Goal: Information Seeking & Learning: Learn about a topic

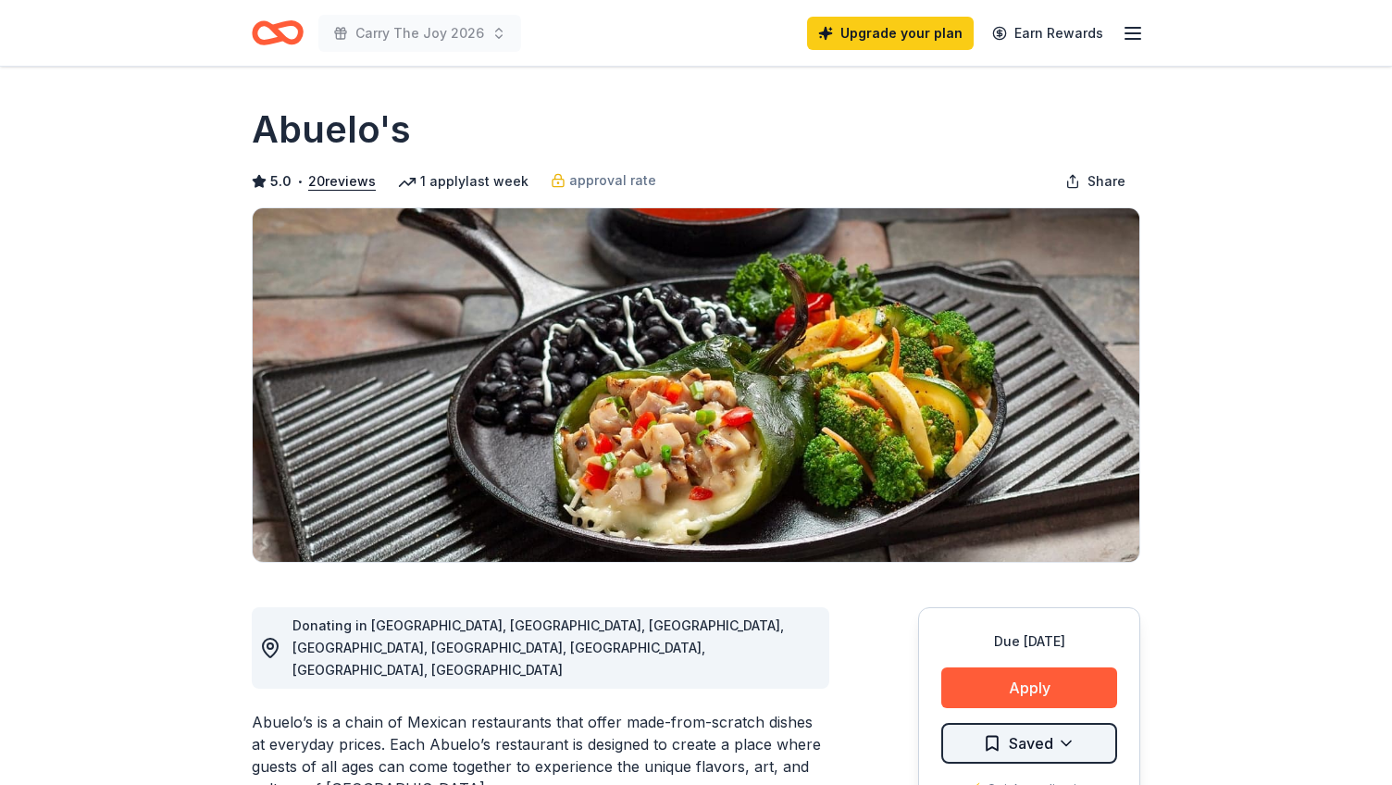
click at [1065, 741] on html "Carry The Joy 2026 Upgrade your plan Earn Rewards Due in 179 days Share Abuelo'…" at bounding box center [696, 392] width 1392 height 785
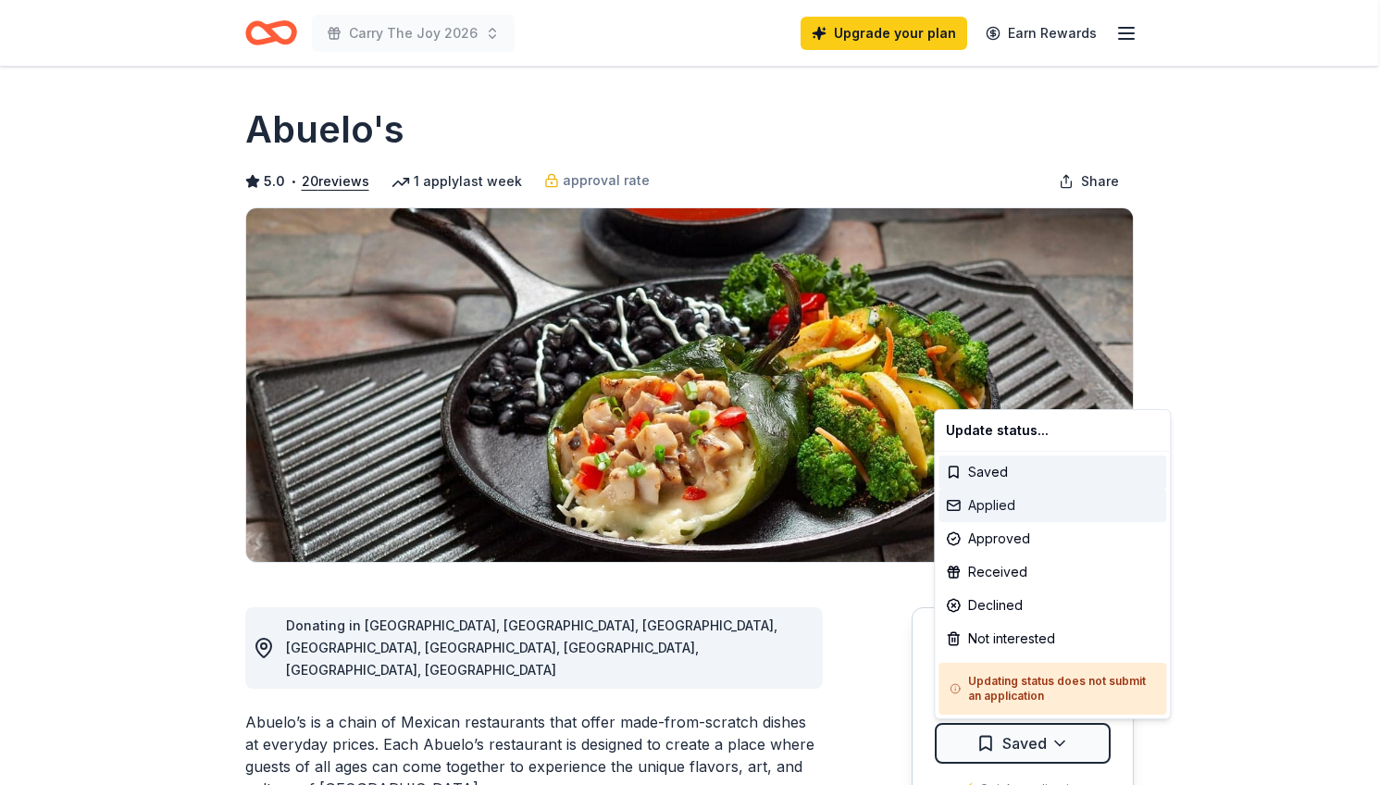
click at [1012, 504] on div "Applied" at bounding box center [1053, 505] width 228 height 33
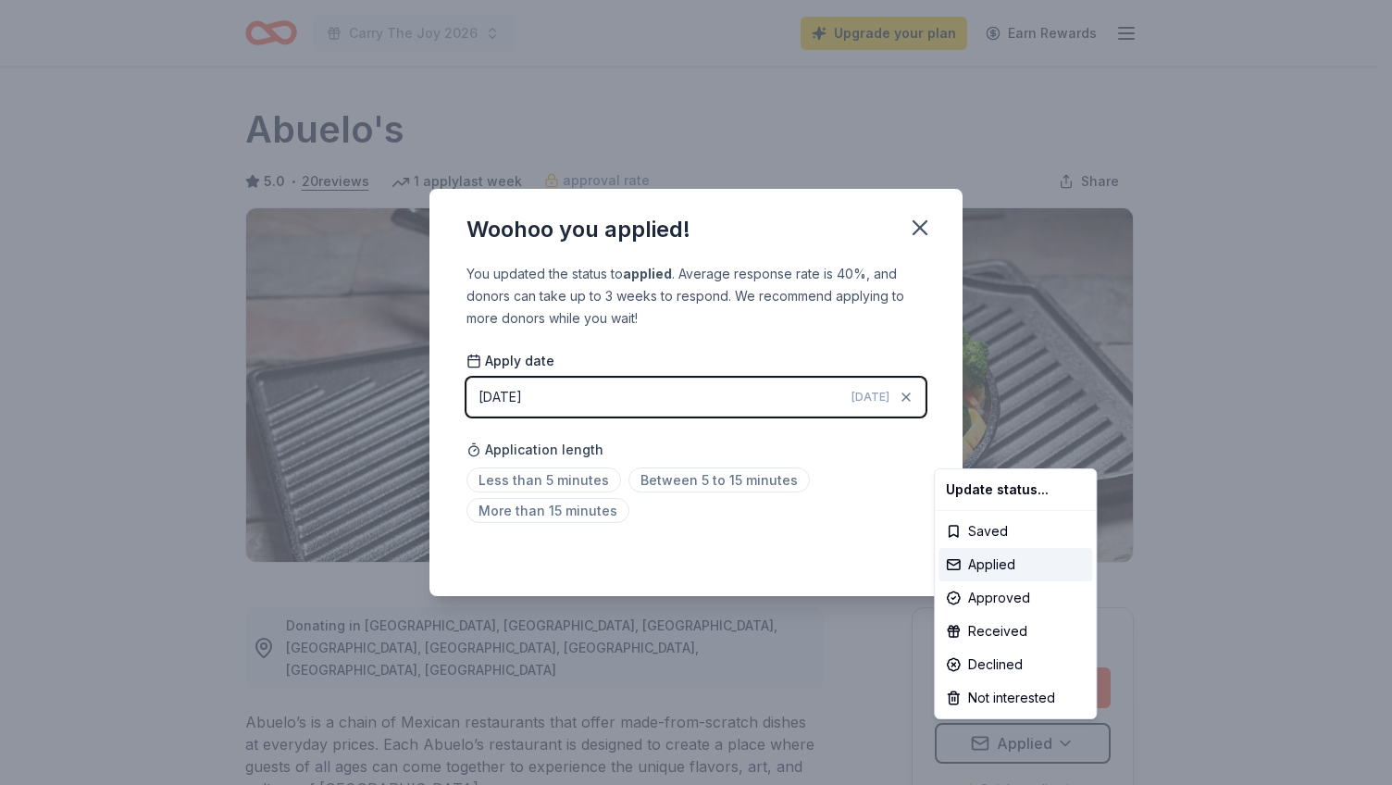
click at [589, 479] on html "Carry The Joy 2026 Upgrade your plan Earn Rewards Due in 179 days Share Abuelo'…" at bounding box center [696, 392] width 1392 height 785
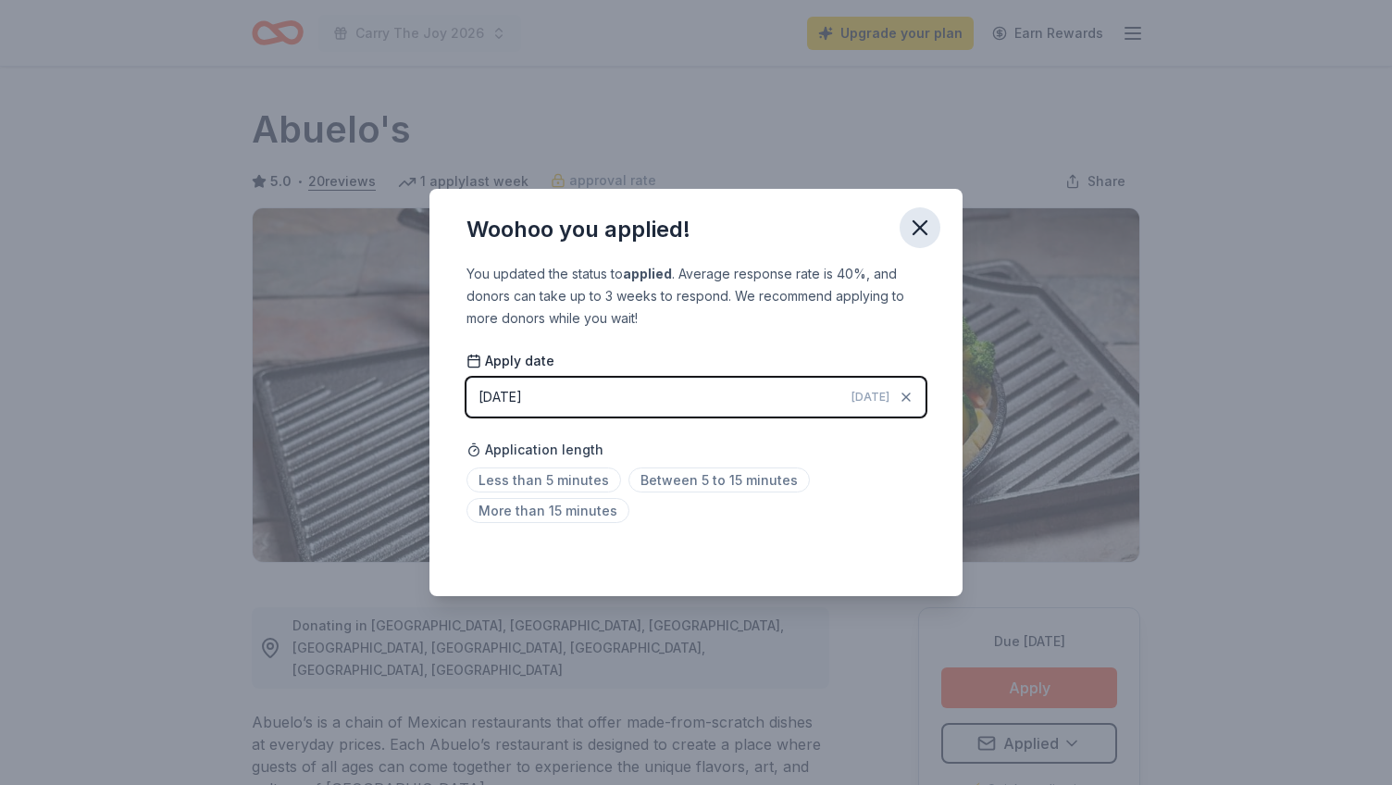
click at [921, 223] on icon "button" at bounding box center [920, 228] width 26 height 26
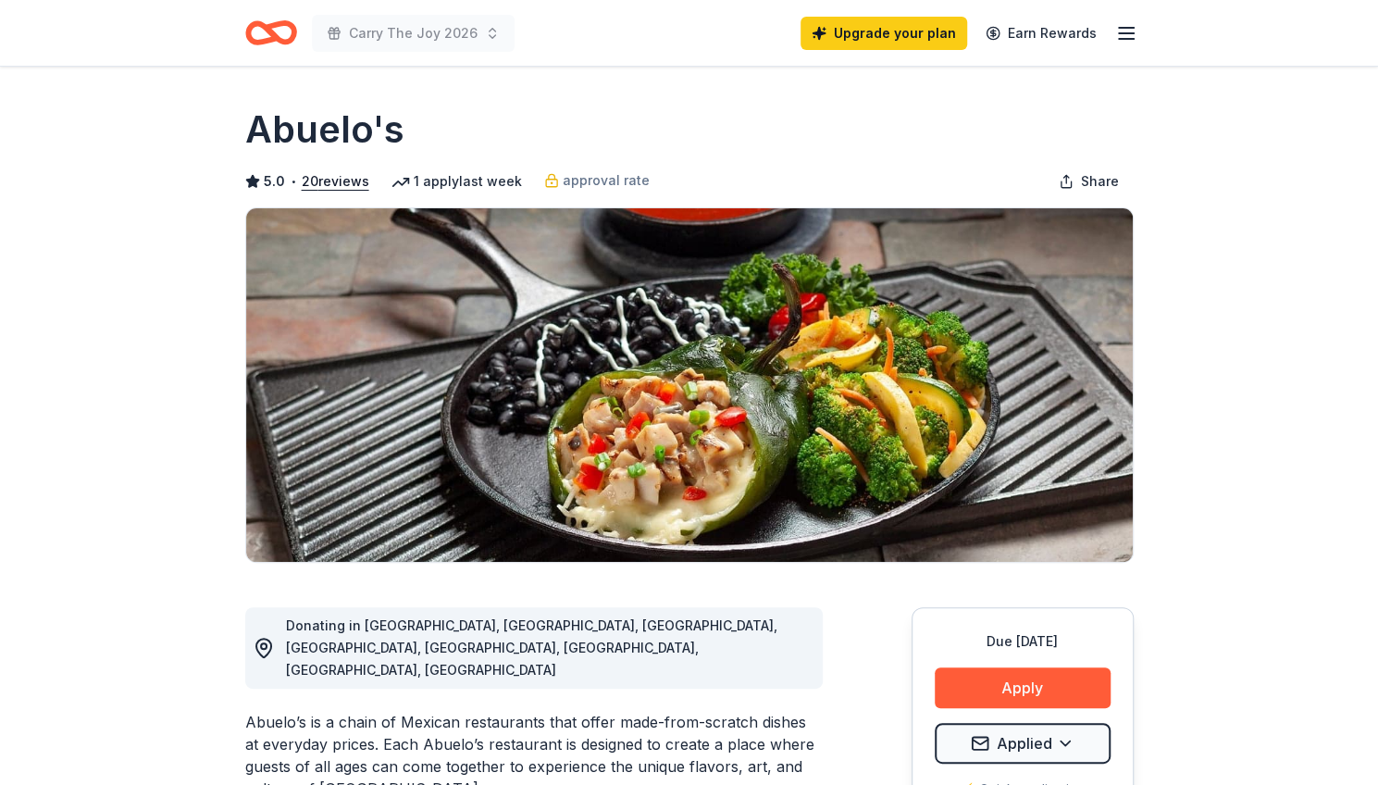
click at [1119, 33] on line "button" at bounding box center [1126, 33] width 15 height 0
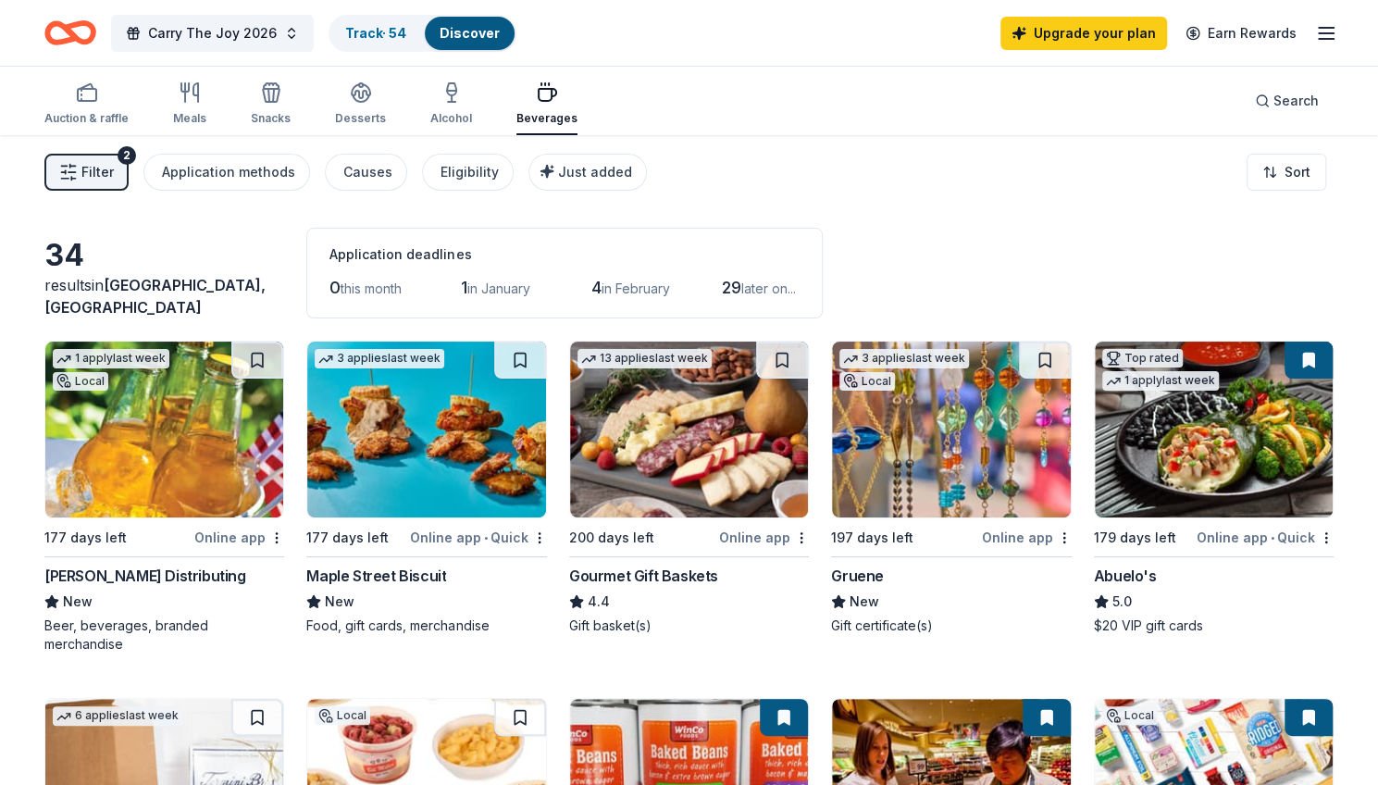
click at [176, 435] on img at bounding box center [164, 430] width 238 height 176
